Goal: Contribute content: Add original content to the website for others to see

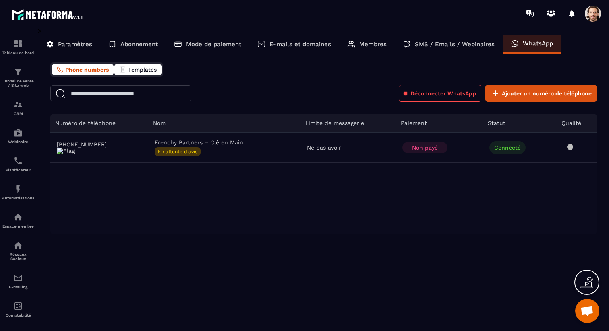
click at [129, 67] on span "Templates" at bounding box center [142, 69] width 29 height 6
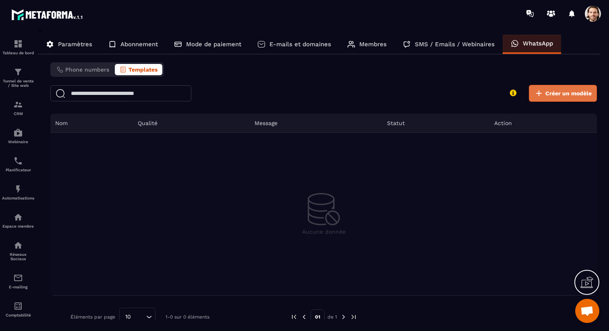
click at [552, 95] on span "Créer un modèle" at bounding box center [568, 93] width 46 height 8
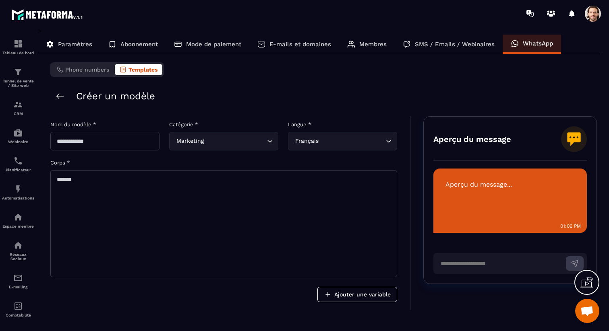
click at [119, 137] on input "text" at bounding box center [104, 141] width 109 height 19
type input "**********"
click at [225, 142] on input "Search for option" at bounding box center [235, 141] width 60 height 9
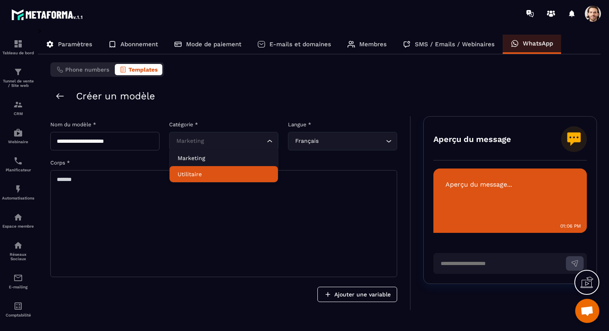
click at [218, 176] on p "Utilitaire" at bounding box center [224, 174] width 92 height 8
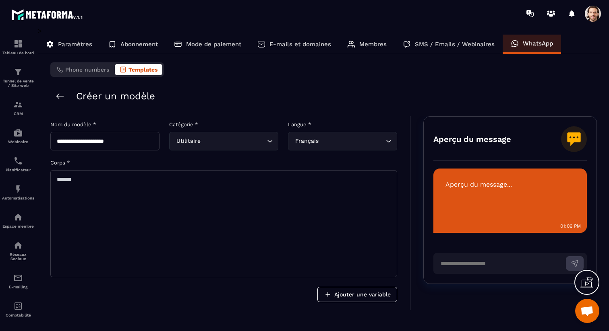
click at [217, 190] on textarea at bounding box center [223, 223] width 347 height 107
paste textarea "**********"
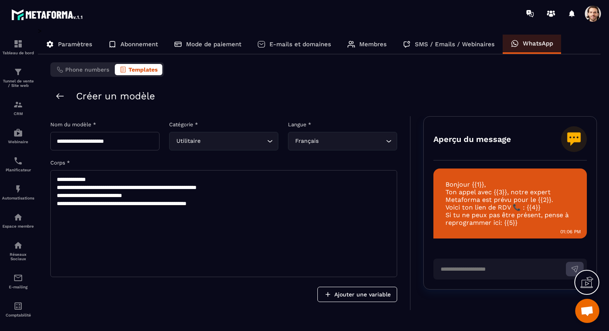
scroll to position [29, 0]
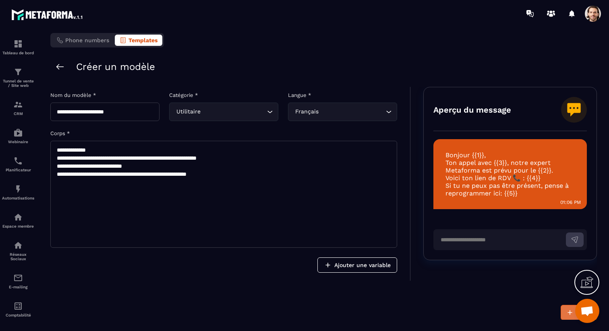
type textarea "**********"
click at [563, 309] on button "Créer" at bounding box center [578, 312] width 36 height 15
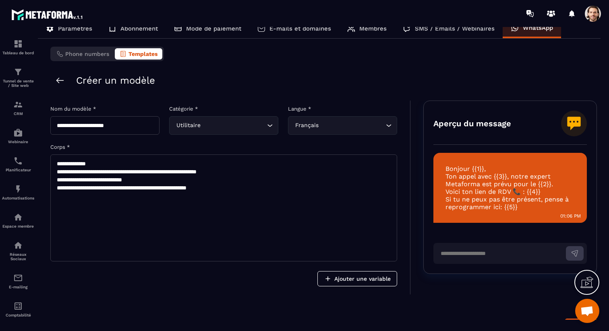
scroll to position [28, 0]
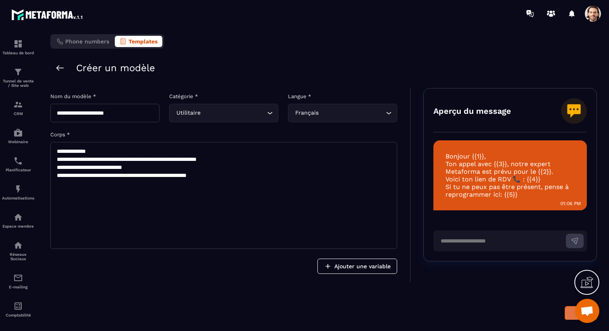
click at [569, 314] on button "submit" at bounding box center [580, 313] width 32 height 14
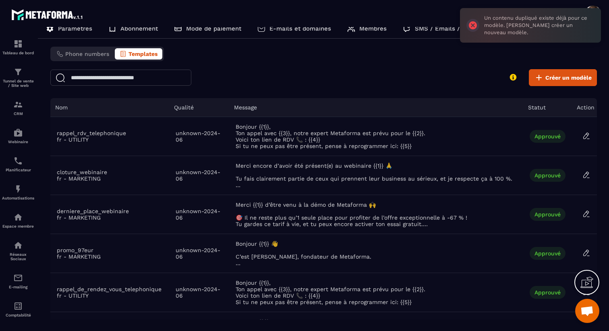
scroll to position [0, 0]
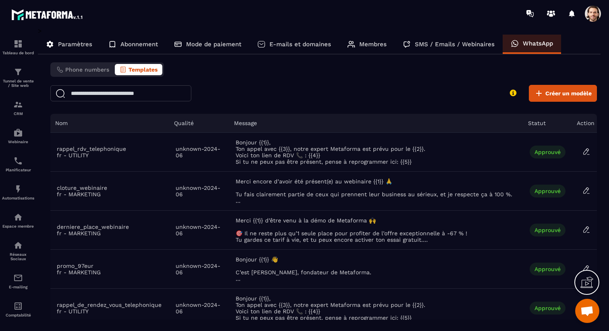
click at [589, 16] on span at bounding box center [593, 14] width 16 height 16
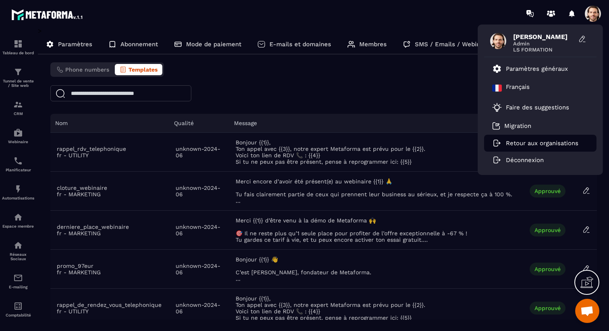
click at [536, 144] on p "Retour aux organisations" at bounding box center [542, 143] width 72 height 7
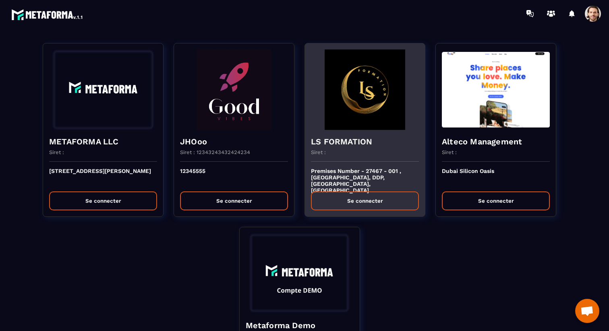
click at [376, 114] on img at bounding box center [365, 90] width 108 height 81
